Goal: Check status: Check status

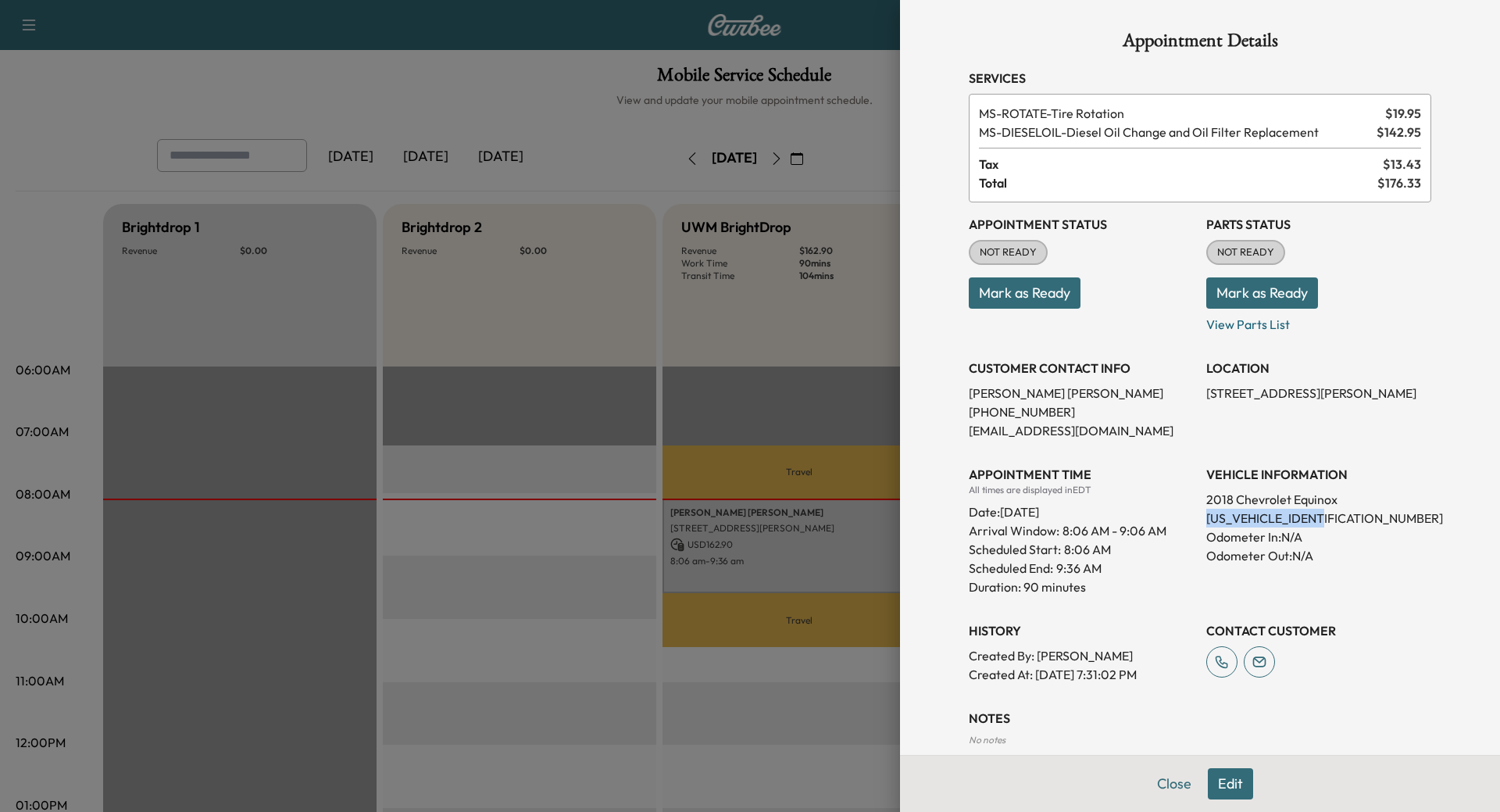
click at [1223, 280] on button "Mark as Ready" at bounding box center [1263, 292] width 112 height 31
click at [1159, 780] on button "Close" at bounding box center [1174, 783] width 55 height 31
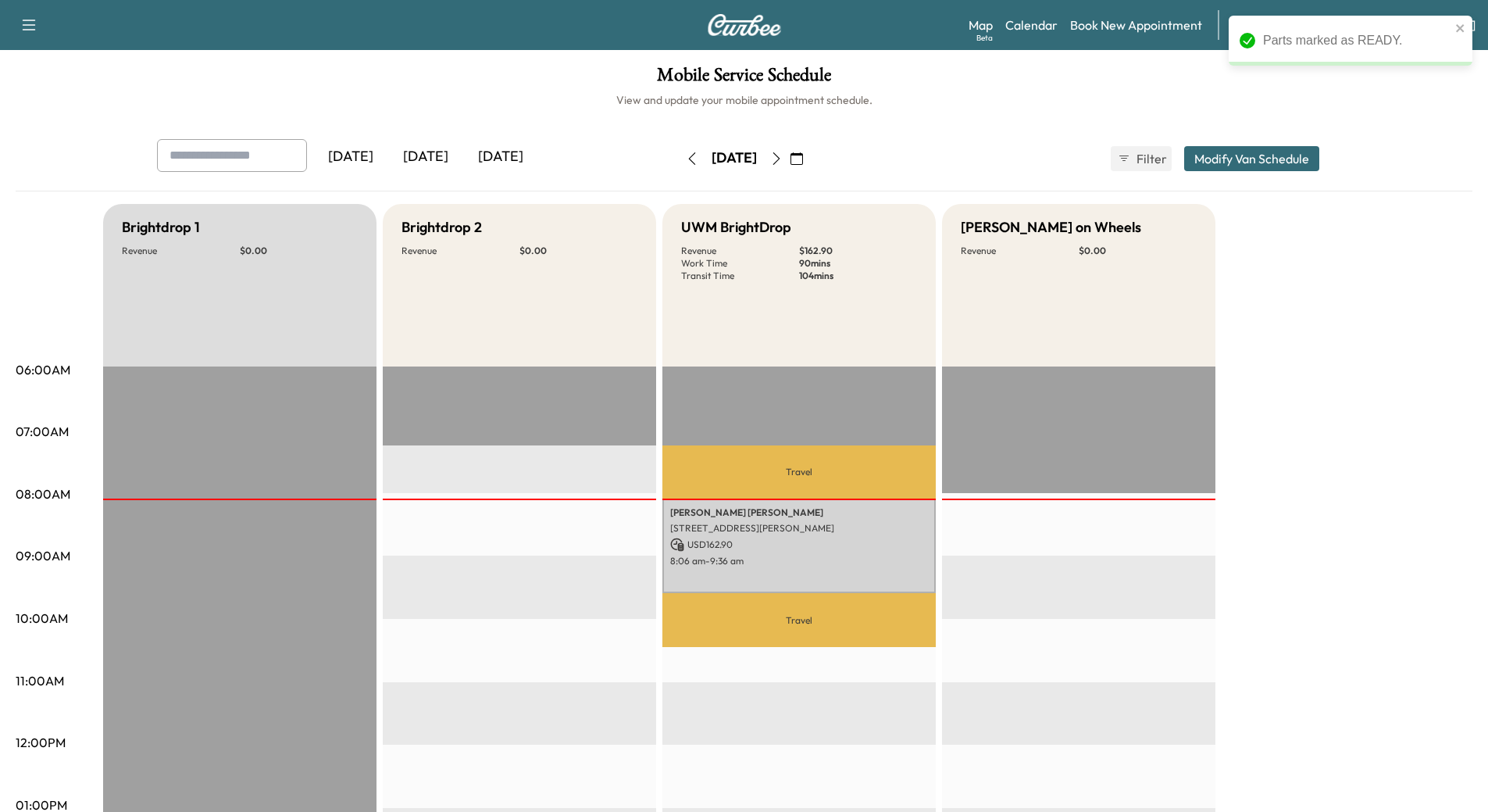
click at [783, 161] on icon "button" at bounding box center [776, 158] width 12 height 12
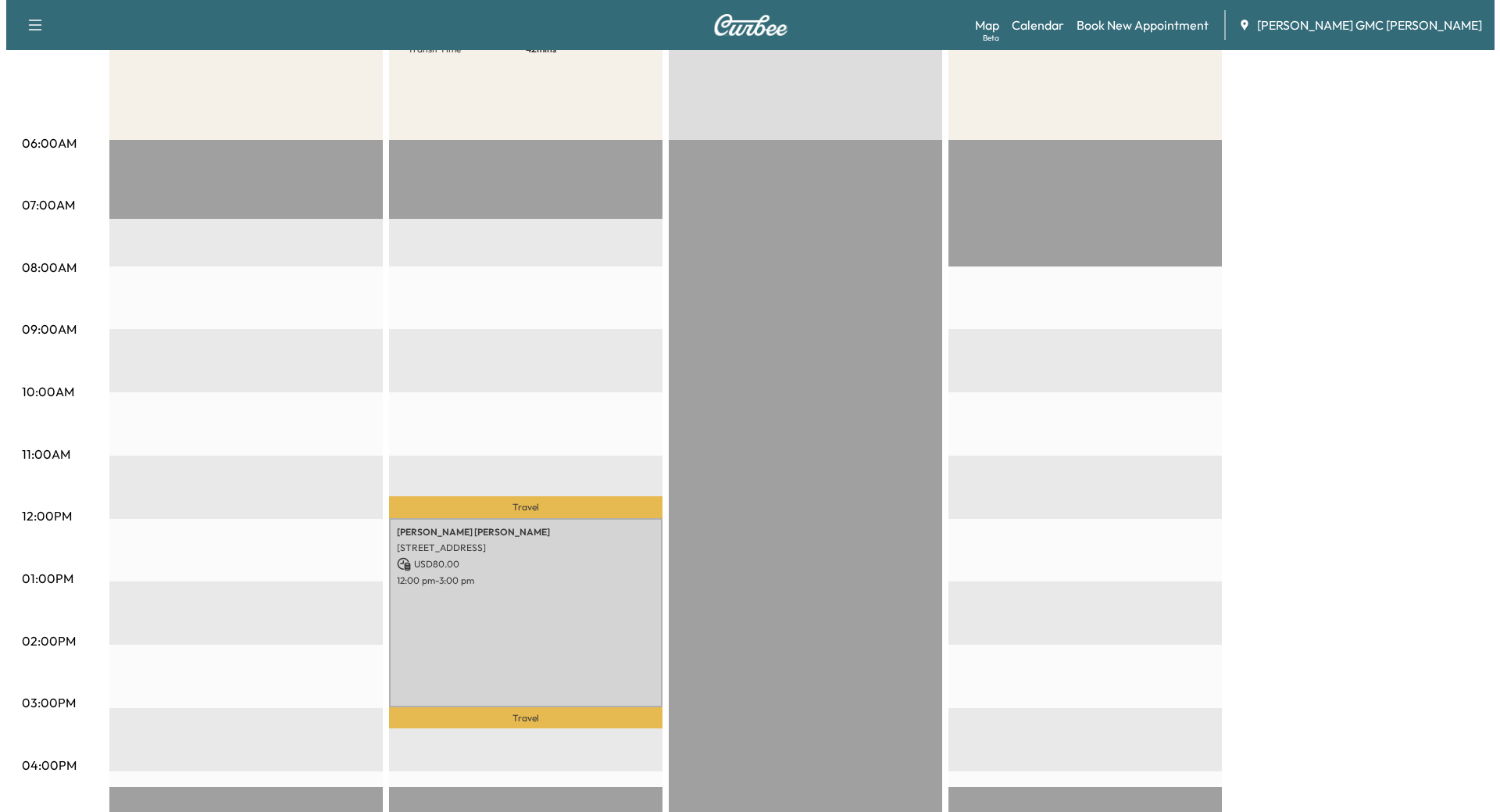
scroll to position [235, 0]
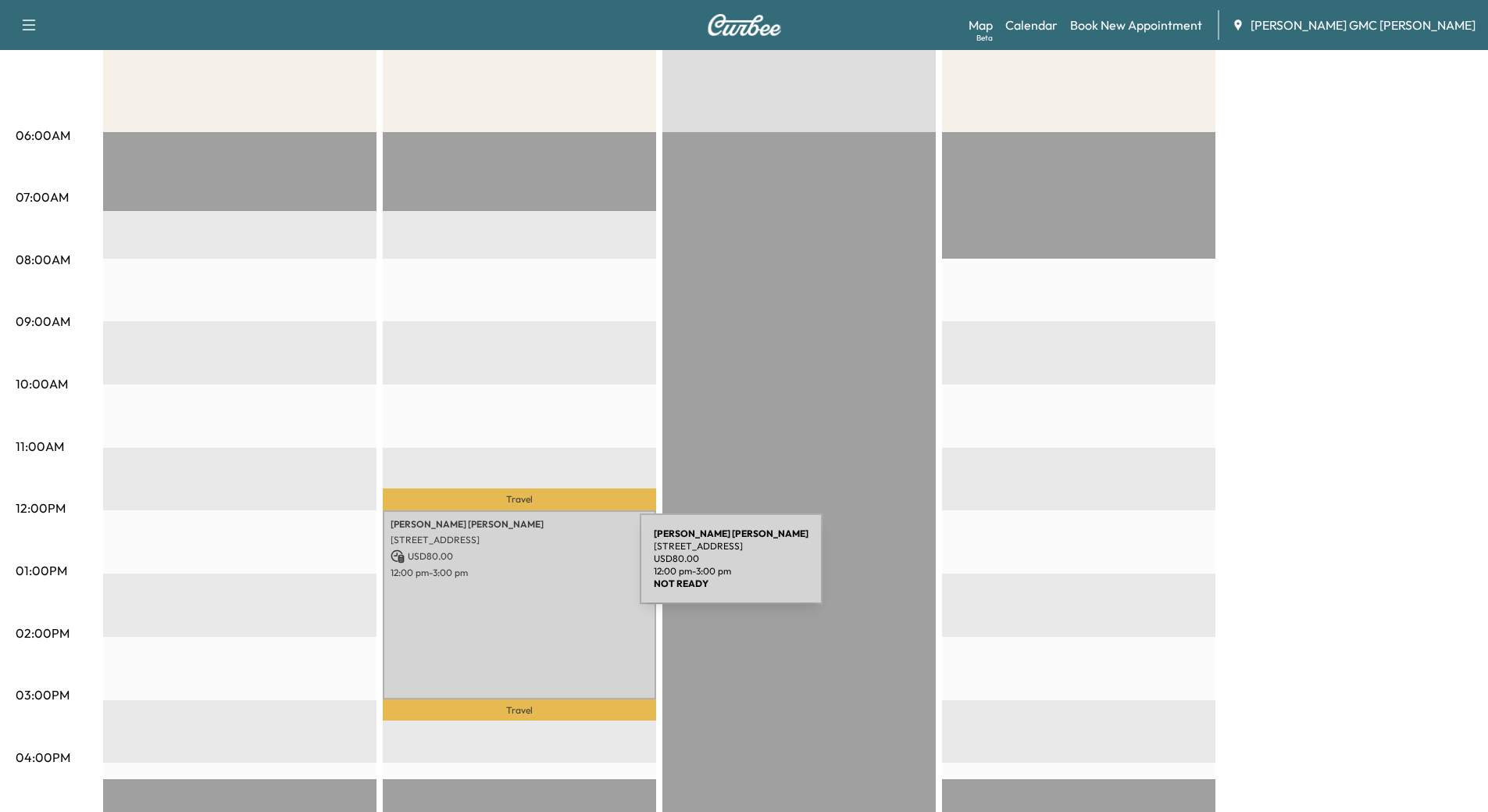
click at [522, 568] on p "12:00 pm - 3:00 pm" at bounding box center [520, 572] width 258 height 12
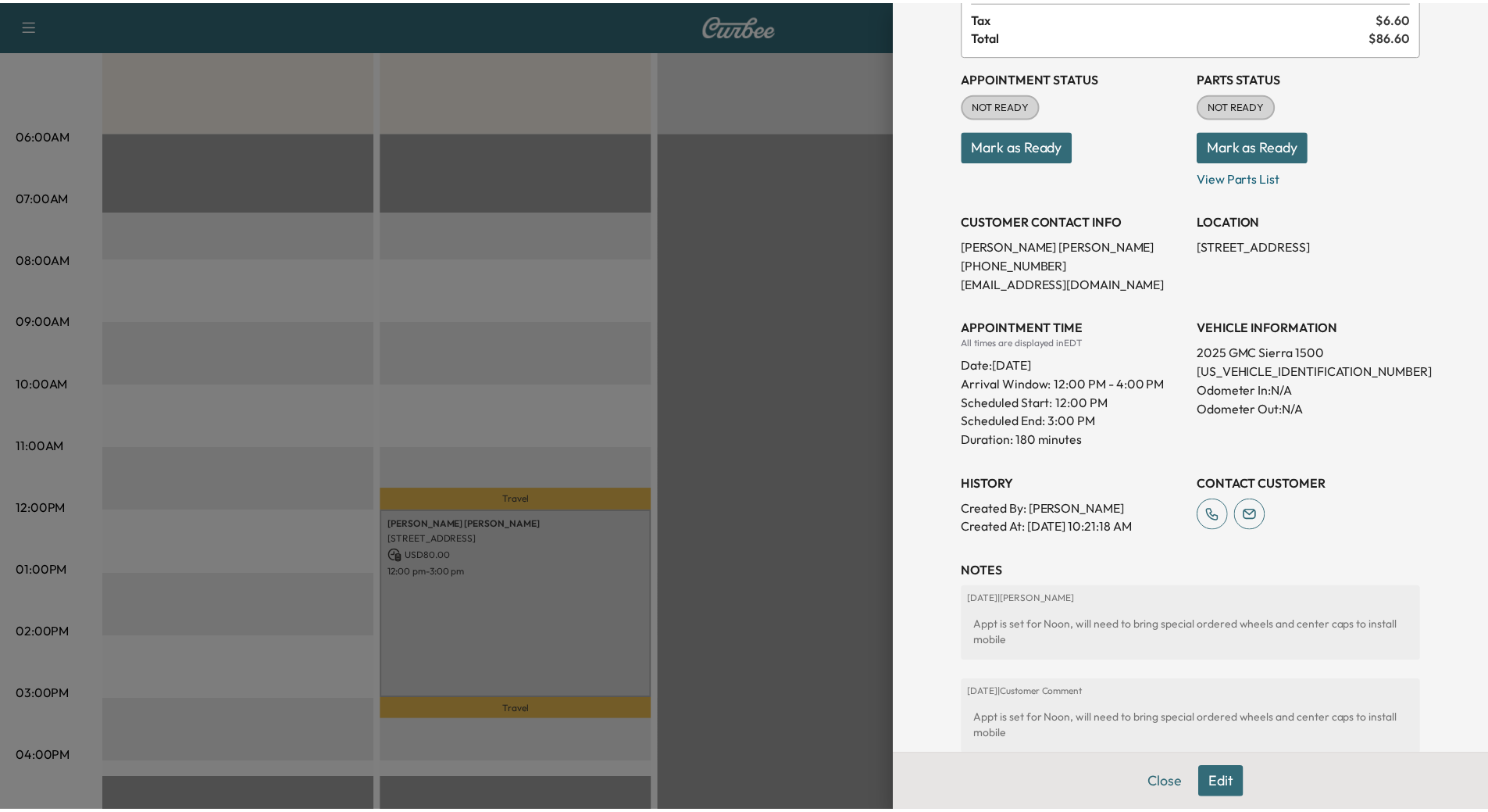
scroll to position [0, 0]
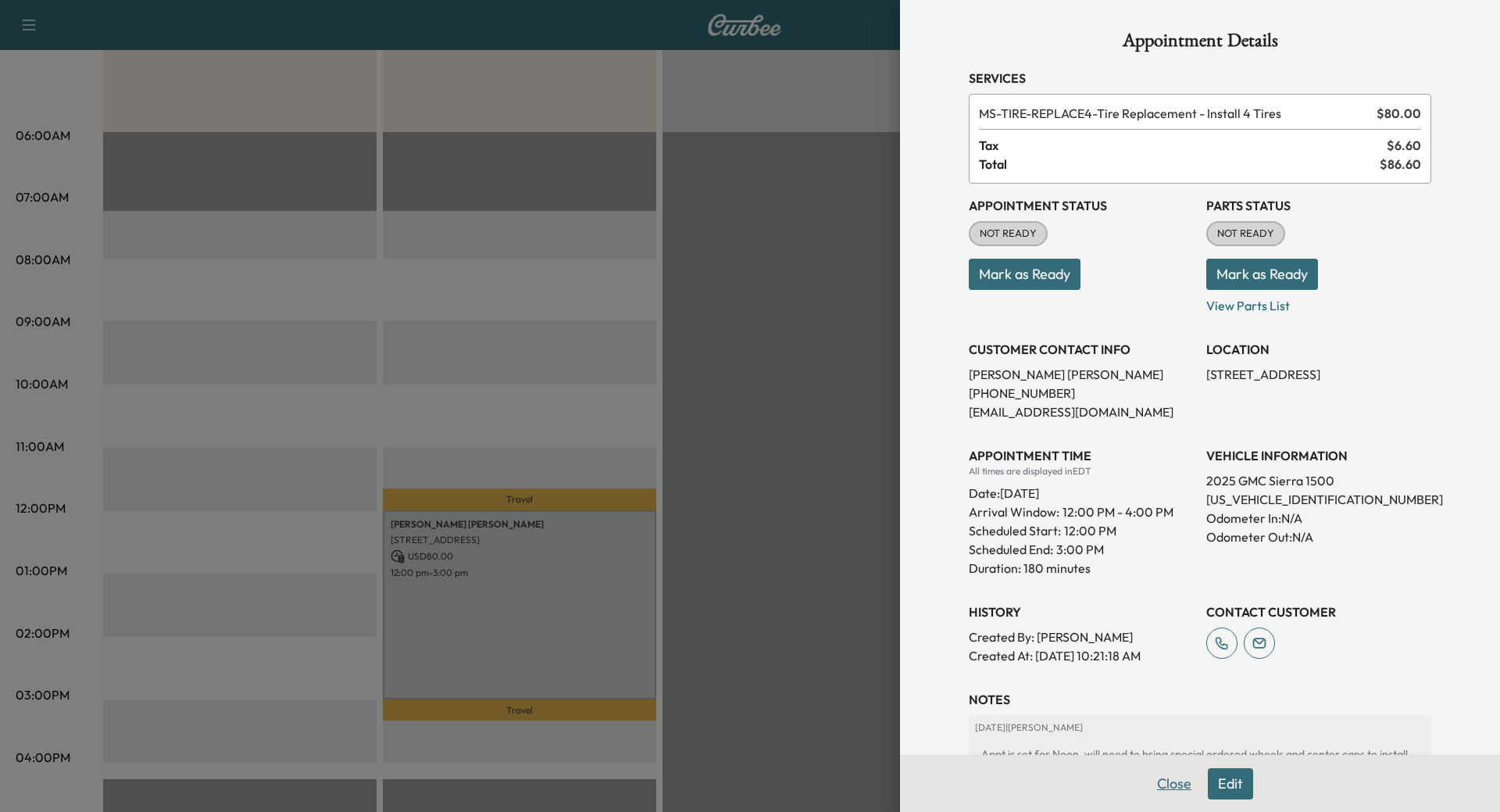
click at [1173, 783] on button "Close" at bounding box center [1174, 783] width 55 height 31
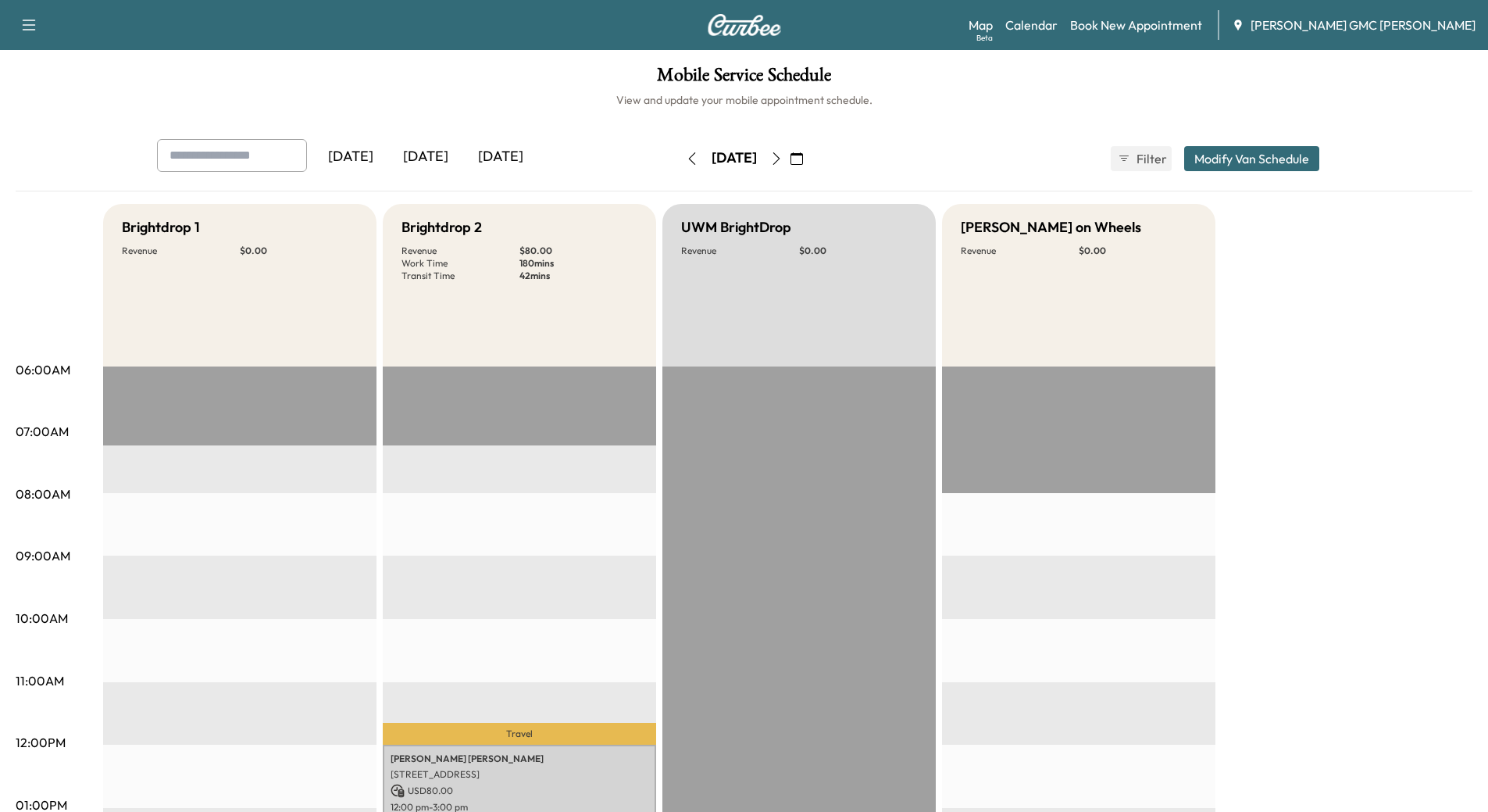
click at [783, 158] on icon "button" at bounding box center [776, 158] width 12 height 12
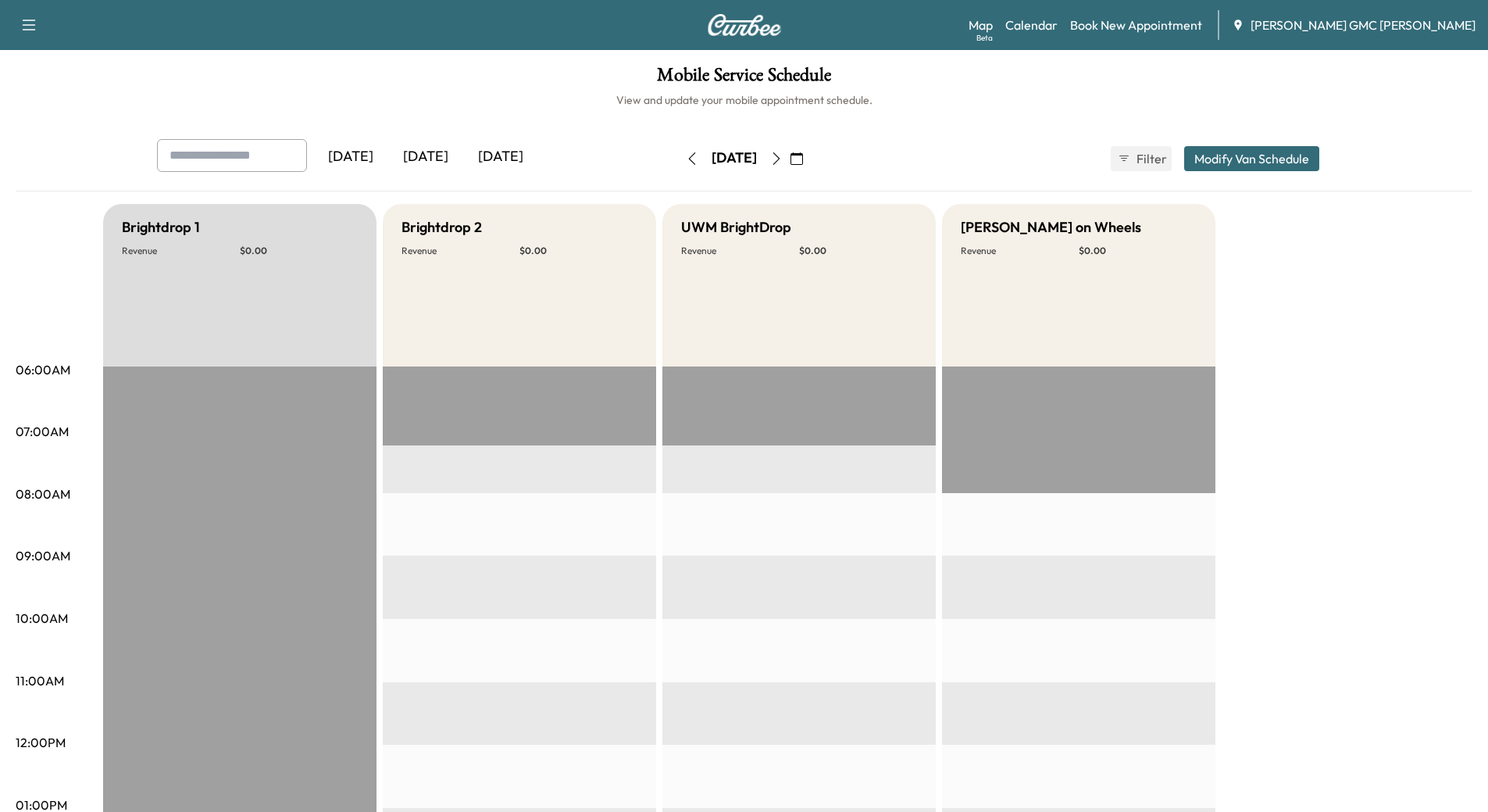
click at [783, 164] on icon "button" at bounding box center [776, 158] width 12 height 12
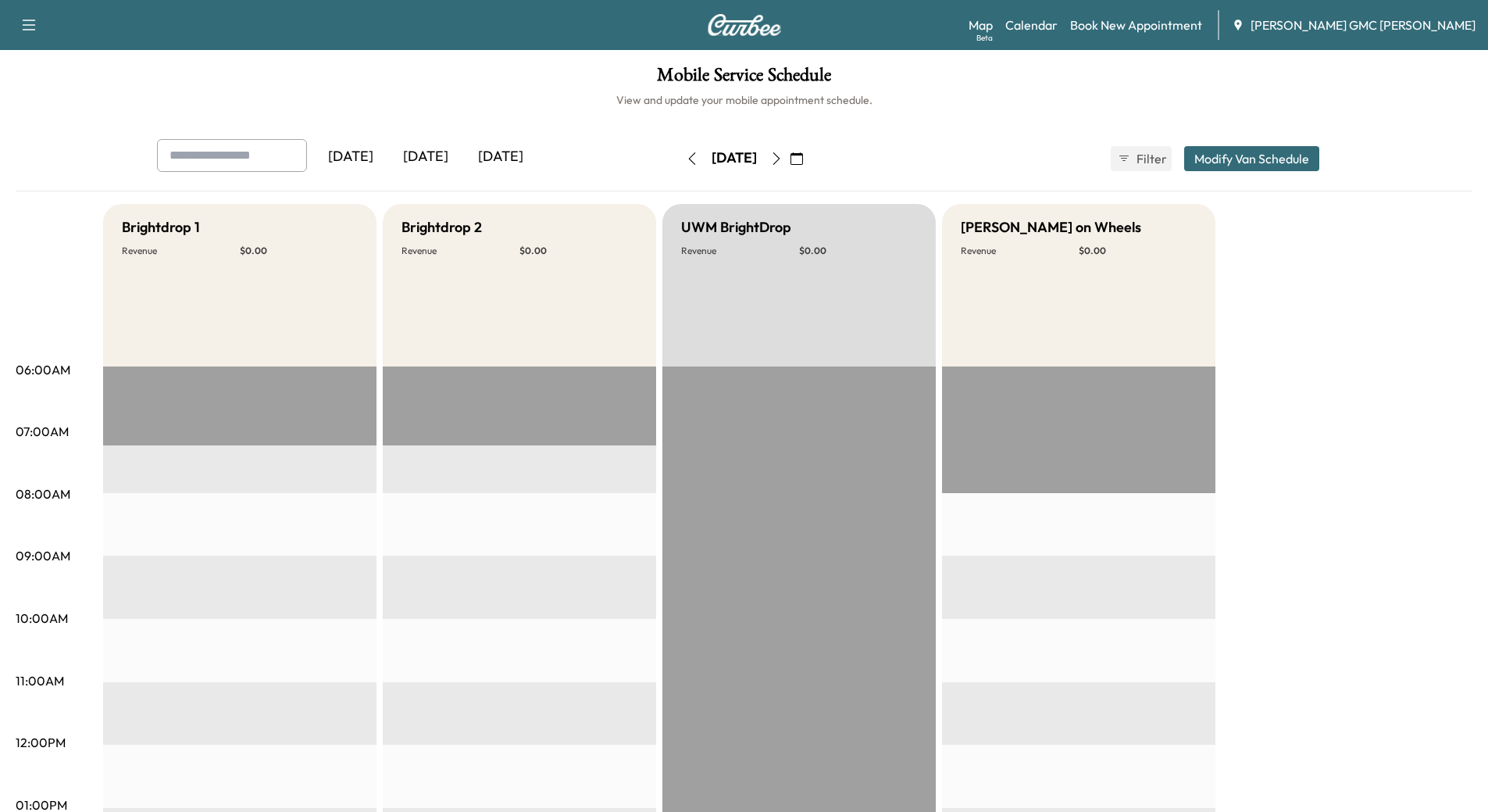
click at [783, 160] on icon "button" at bounding box center [776, 158] width 12 height 12
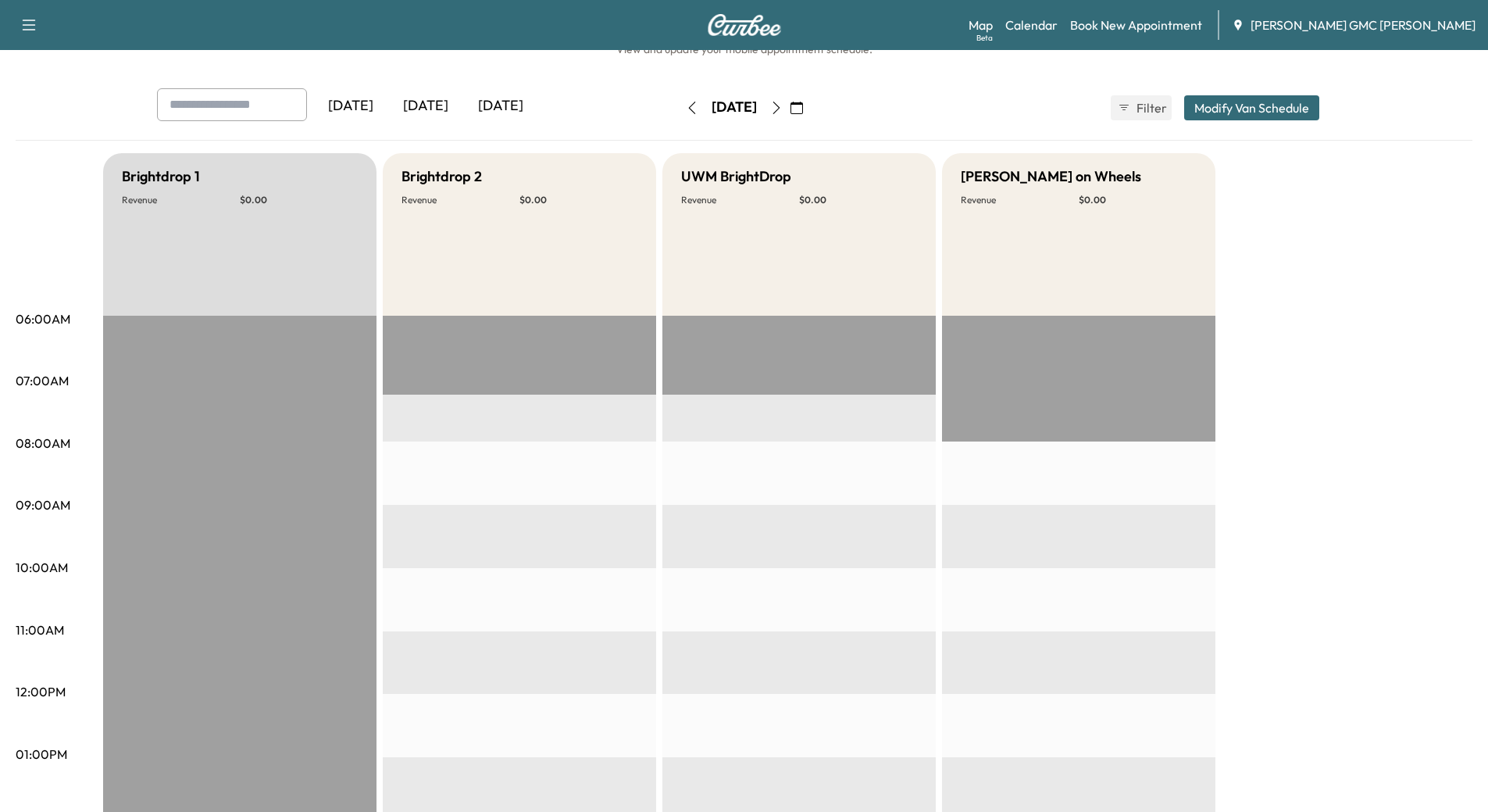
scroll to position [78, 0]
